Goal: Check status: Check status

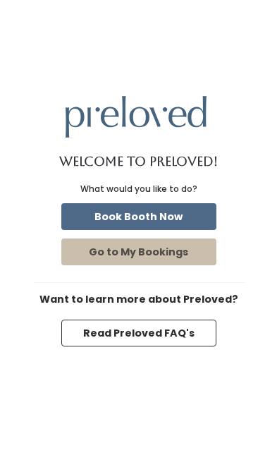
click at [84, 265] on button "Go to My Bookings" at bounding box center [138, 251] width 155 height 27
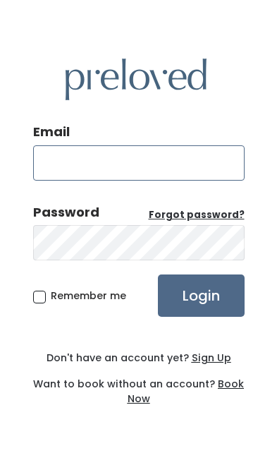
type input "[EMAIL_ADDRESS][DOMAIN_NAME]"
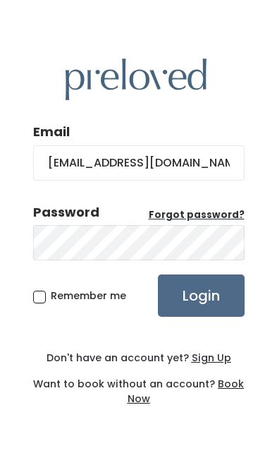
click at [200, 317] on input "Login" at bounding box center [201, 295] width 87 height 42
